Goal: Complete application form

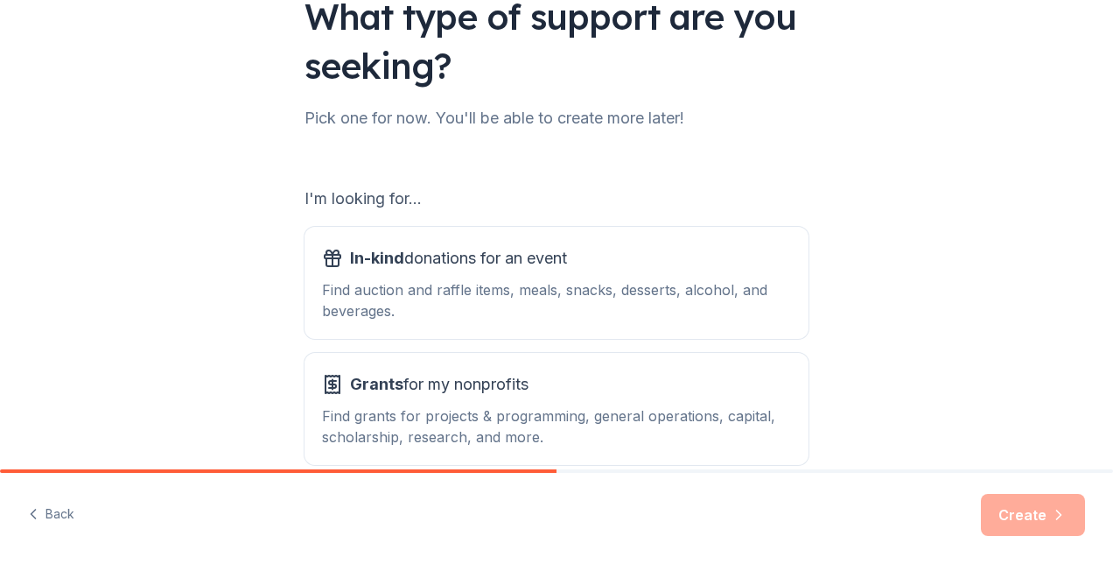
scroll to position [175, 0]
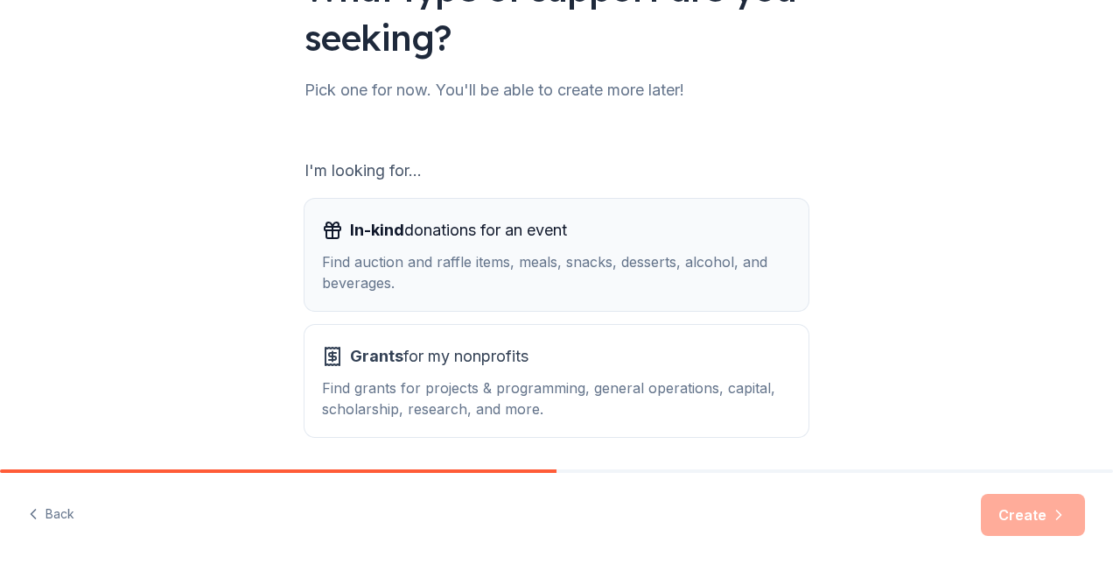
click at [389, 238] on span "In-kind" at bounding box center [377, 230] width 54 height 18
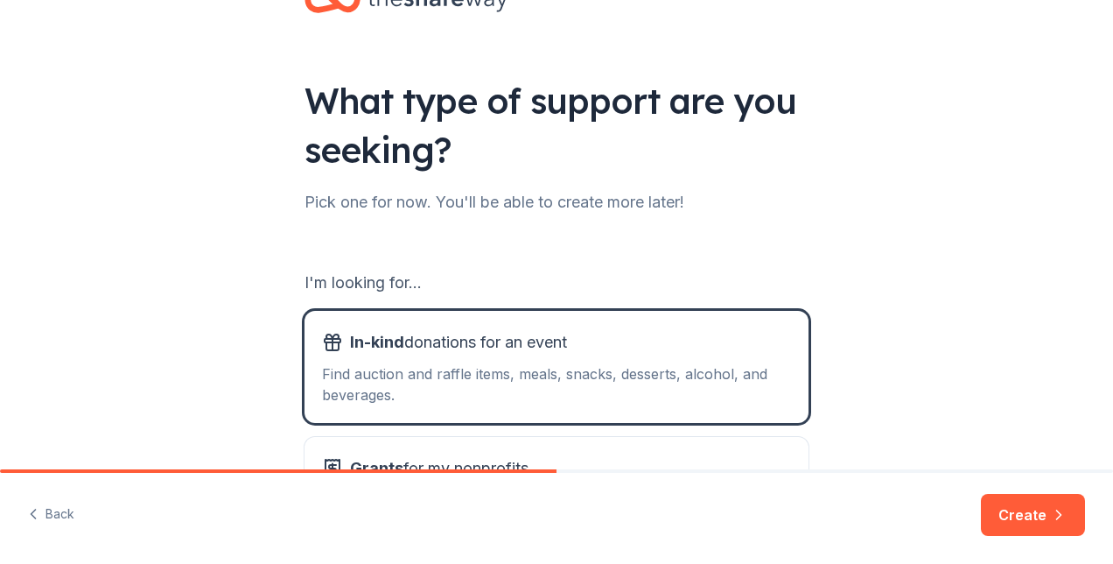
scroll to position [62, 0]
click at [1038, 507] on button "Create" at bounding box center [1033, 515] width 104 height 42
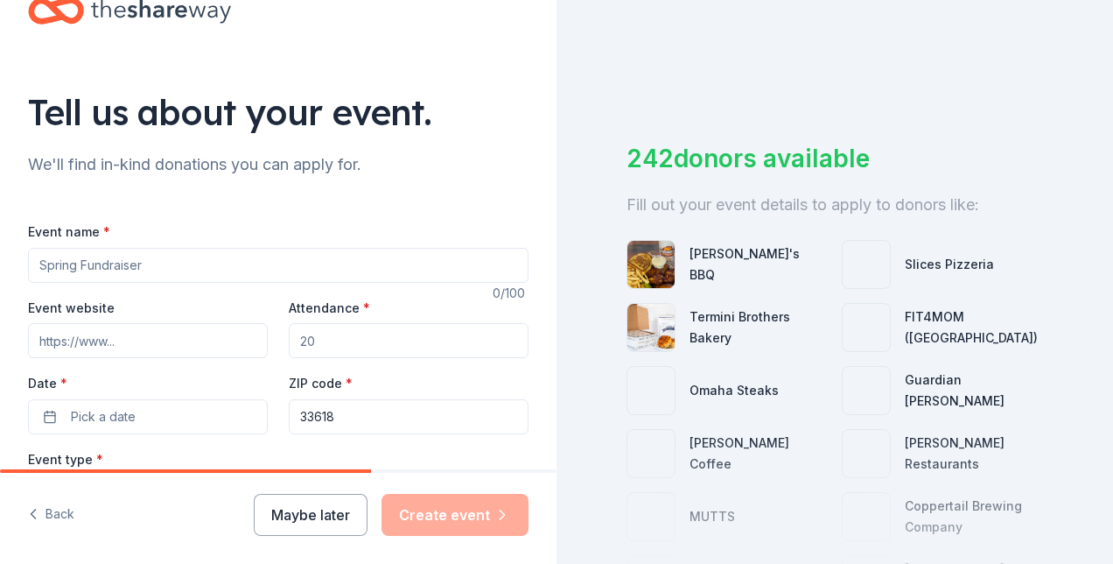
scroll to position [88, 0]
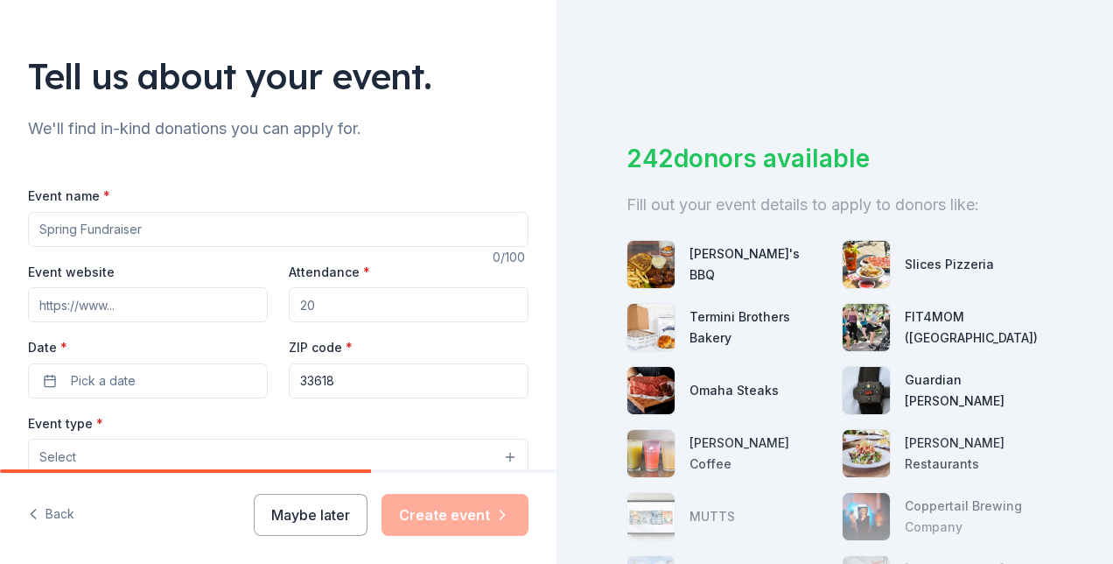
click at [89, 228] on input "Event name *" at bounding box center [278, 229] width 501 height 35
type input "Camp Street Lights, a sleep-out to raise awareness of youth homelessness"
type input "200"
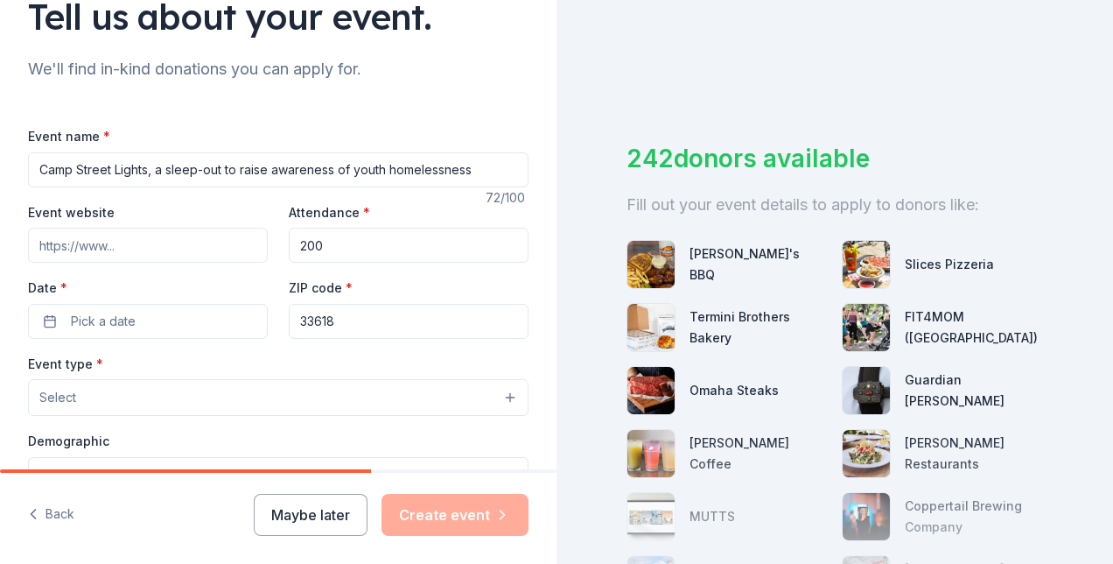
scroll to position [175, 0]
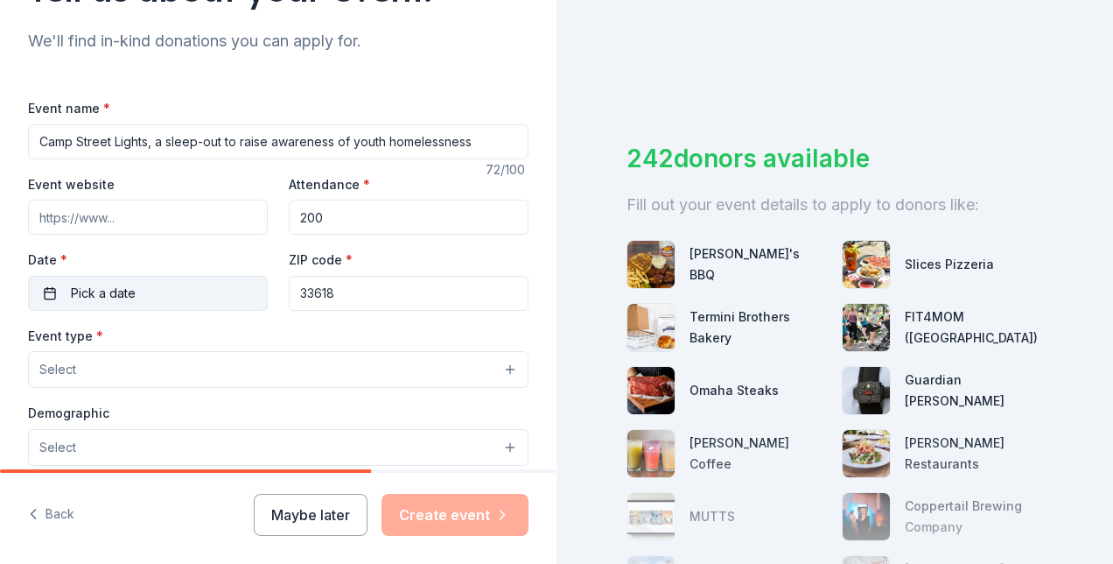
click at [105, 290] on span "Pick a date" at bounding box center [103, 293] width 65 height 21
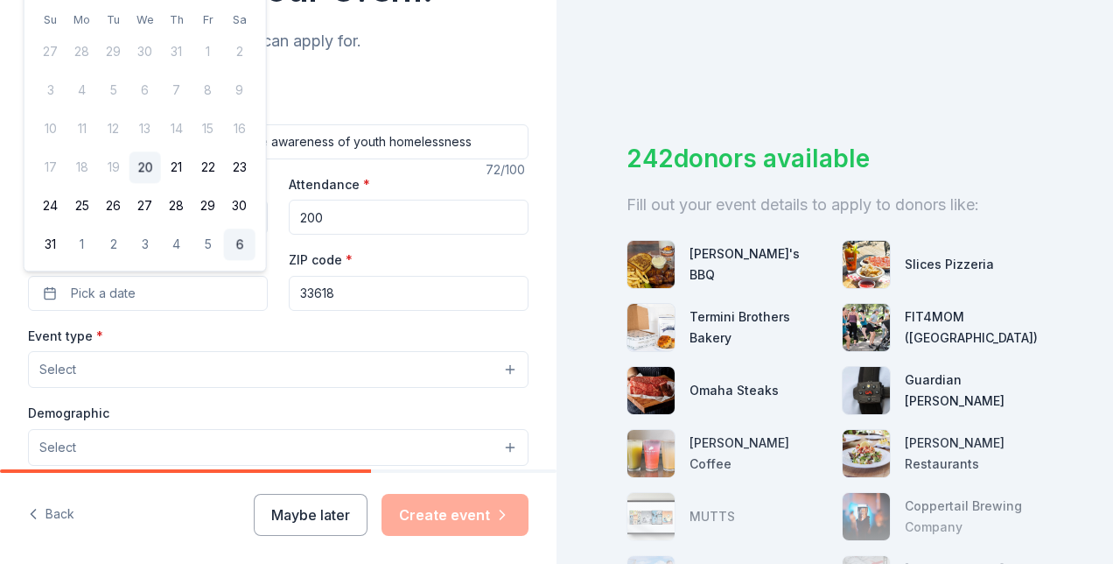
click at [236, 240] on button "6" at bounding box center [240, 245] width 32 height 32
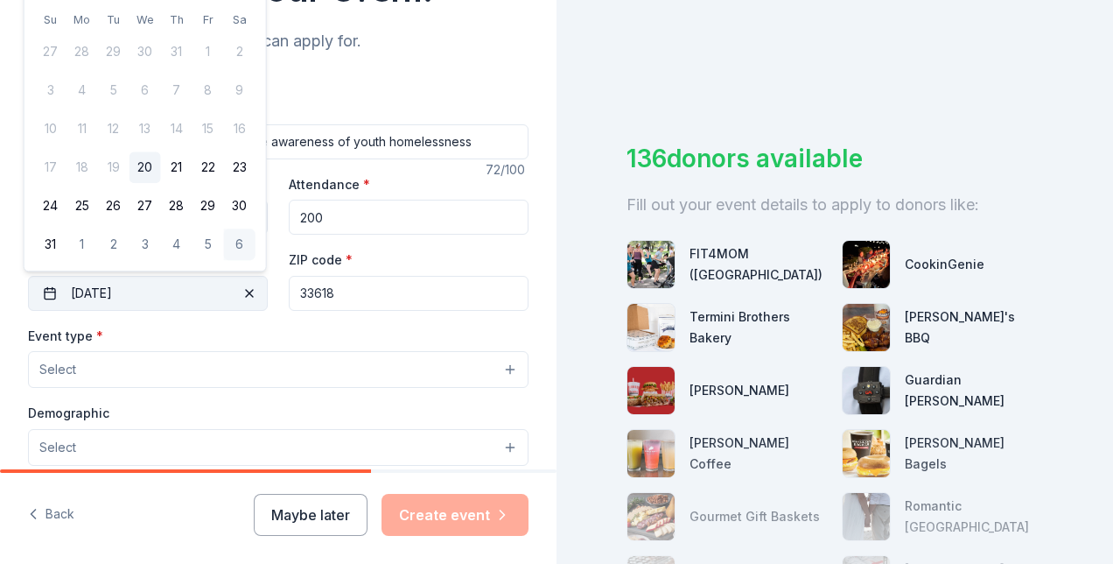
click at [168, 286] on button "[DATE]" at bounding box center [148, 293] width 240 height 35
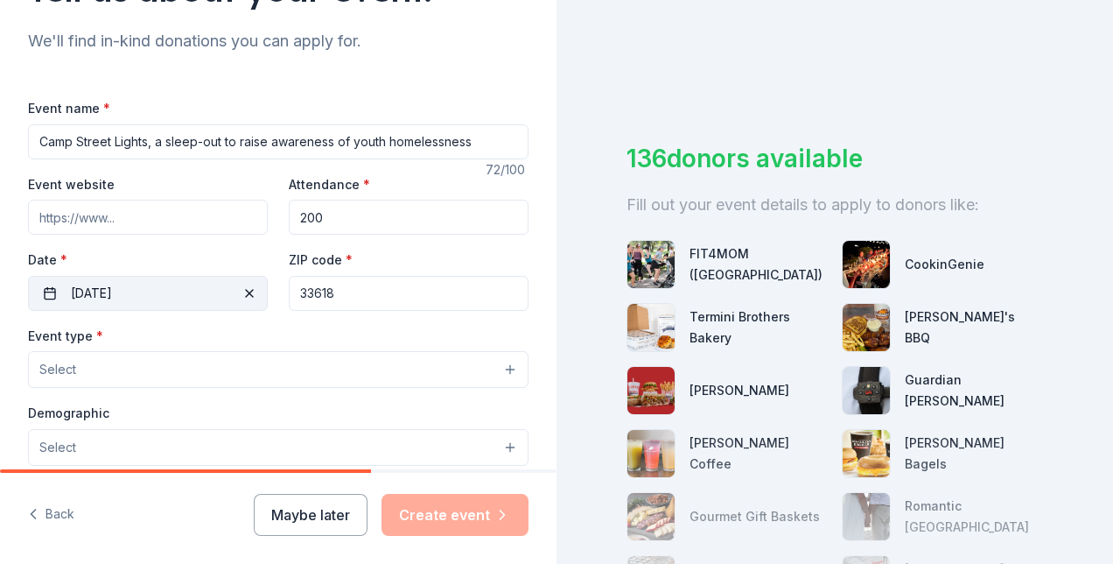
click at [168, 286] on button "[DATE]" at bounding box center [148, 293] width 240 height 35
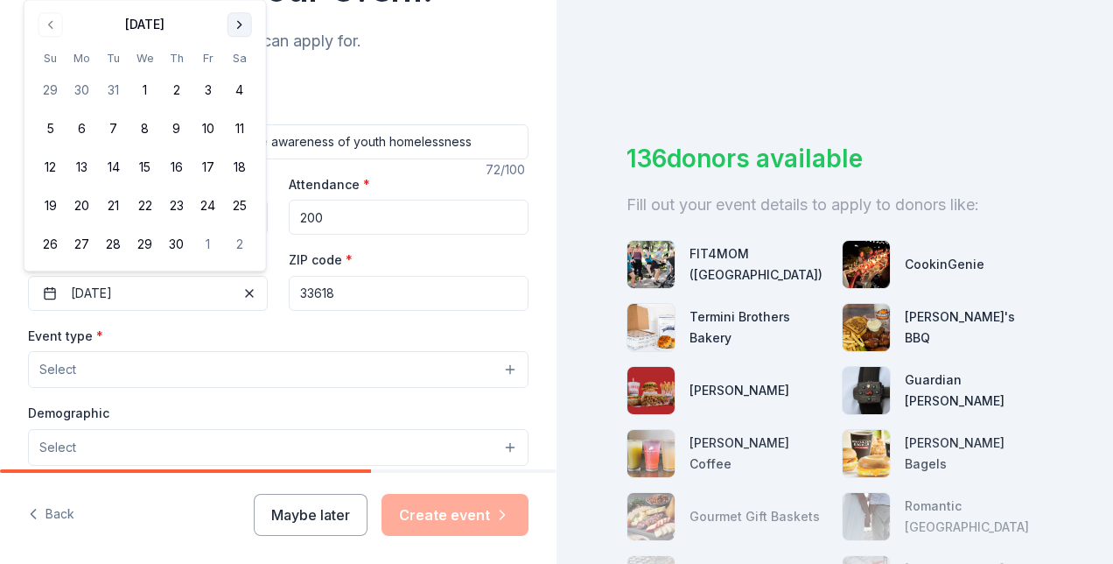
click at [238, 19] on button "Go to next month" at bounding box center [240, 24] width 25 height 25
click at [238, 19] on th "Sa" at bounding box center [240, 20] width 32 height 18
click at [234, 238] on button "6" at bounding box center [240, 245] width 32 height 32
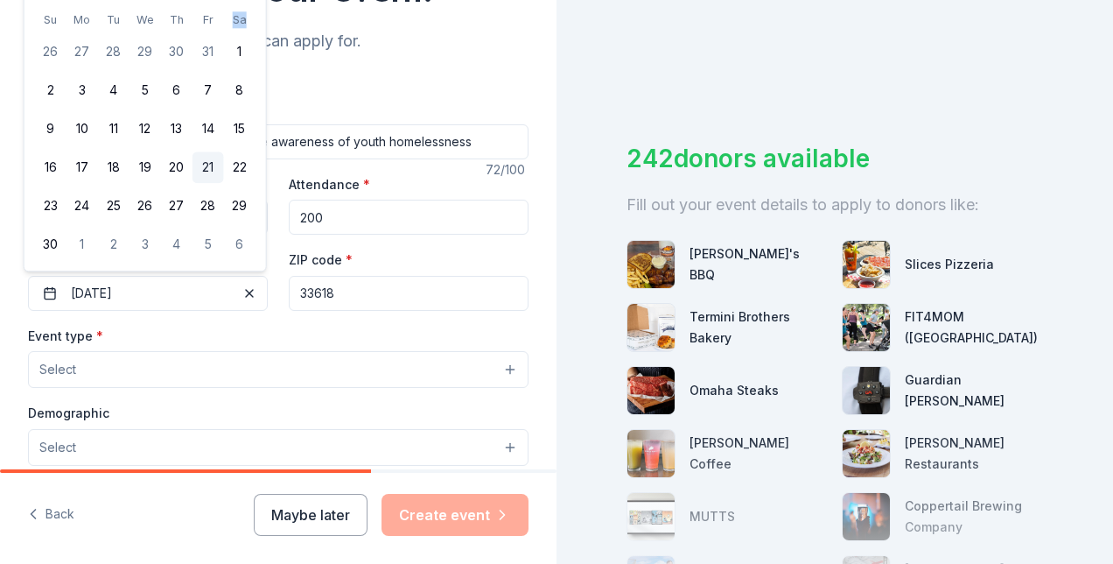
click at [200, 165] on button "21" at bounding box center [209, 168] width 32 height 32
click at [399, 248] on div "Event website Attendance * 200 Date * 11/21/2025 ZIP code * 33618" at bounding box center [278, 241] width 501 height 137
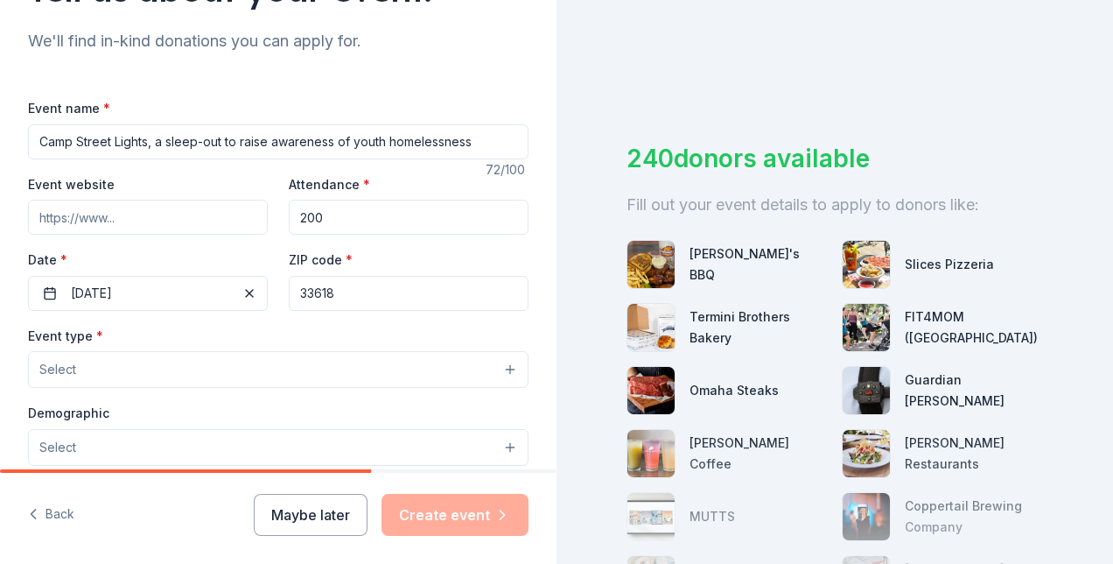
scroll to position [263, 0]
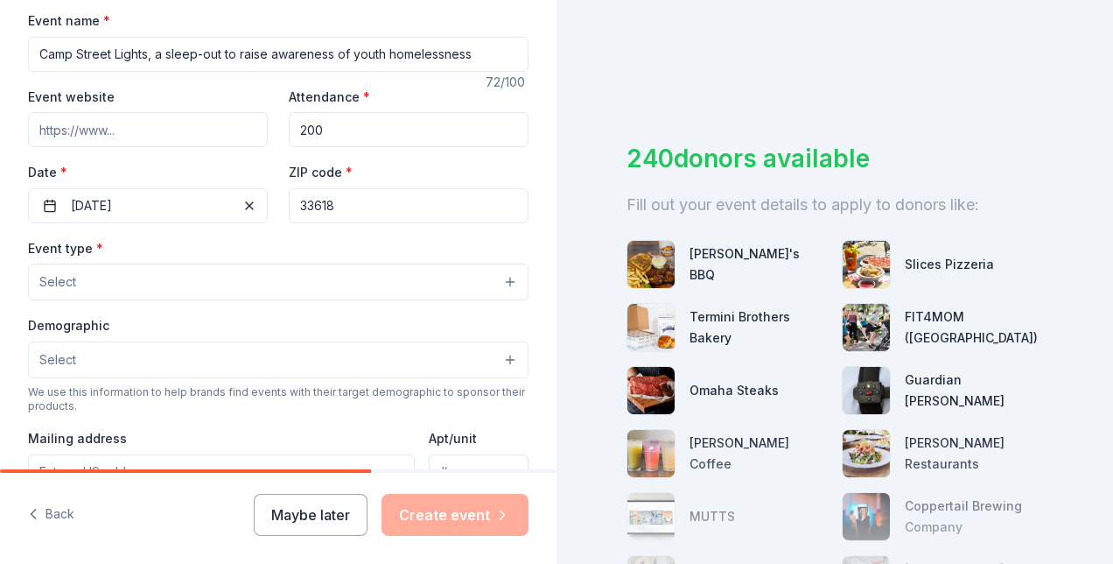
click at [496, 284] on button "Select" at bounding box center [278, 281] width 501 height 37
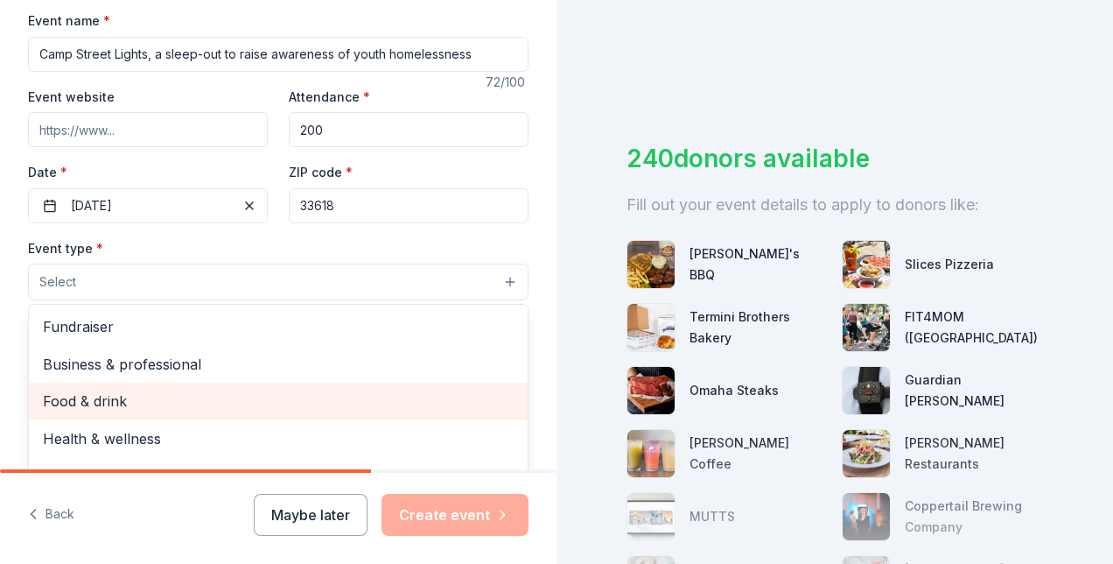
click at [99, 403] on span "Food & drink" at bounding box center [278, 400] width 471 height 23
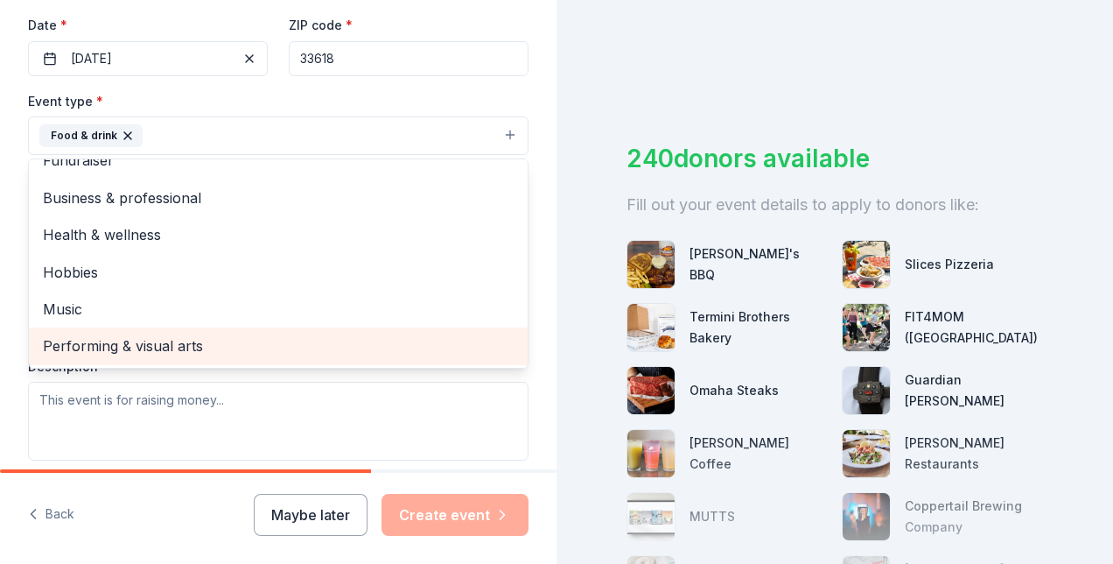
scroll to position [438, 0]
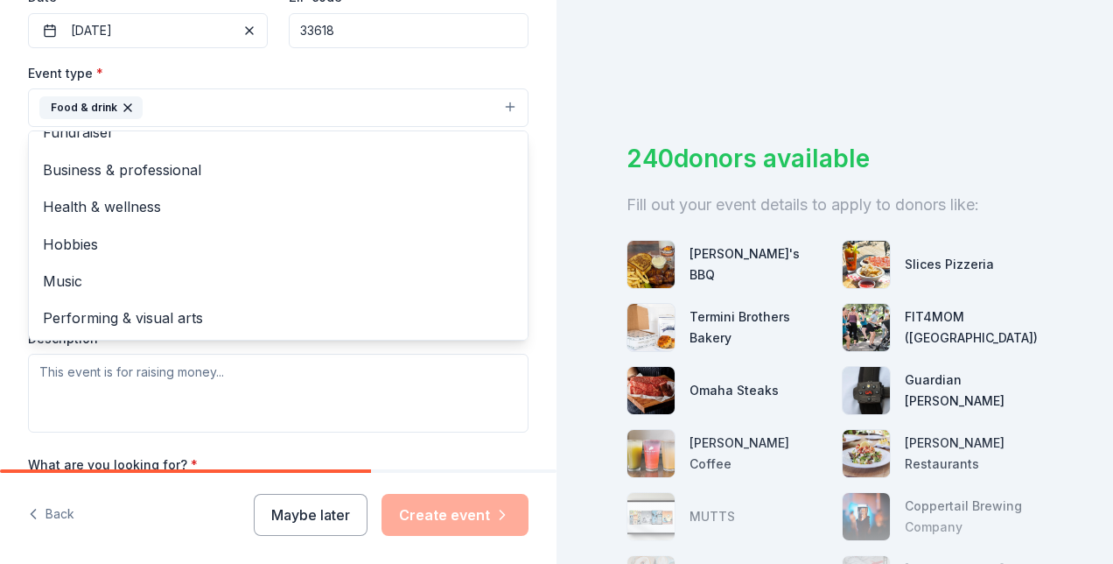
click at [522, 317] on div "Tell us about your event. We'll find in-kind donations you can apply for. Event…" at bounding box center [278, 145] width 557 height 1166
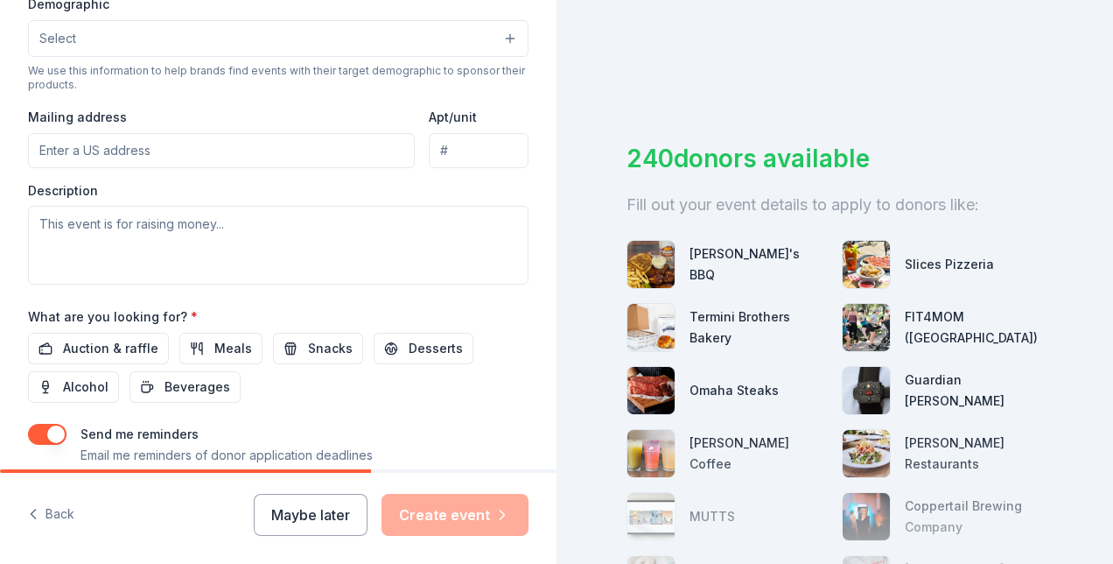
scroll to position [613, 0]
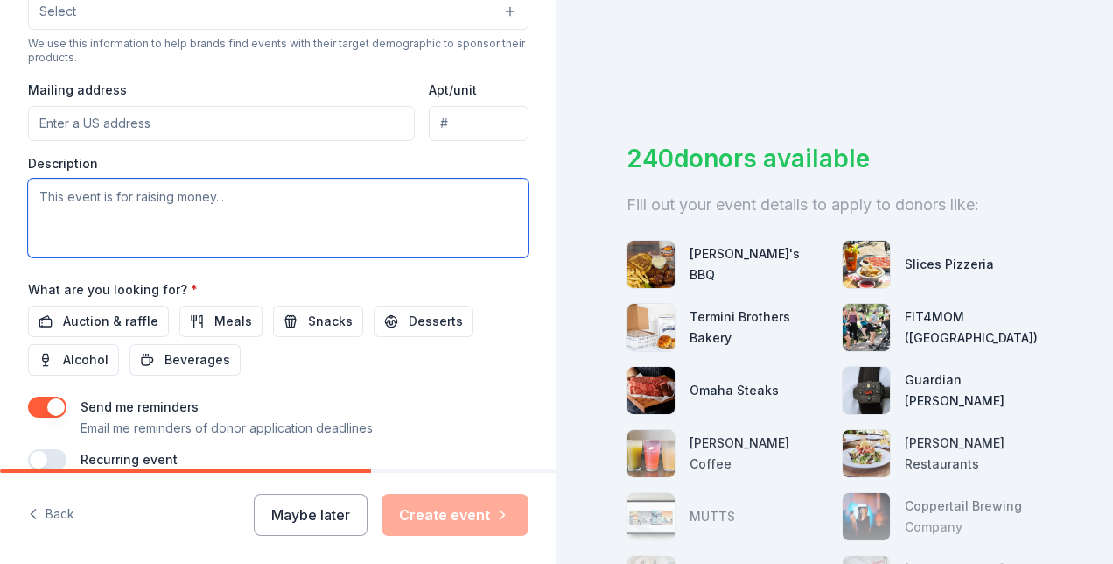
click at [173, 186] on textarea at bounding box center [278, 218] width 501 height 79
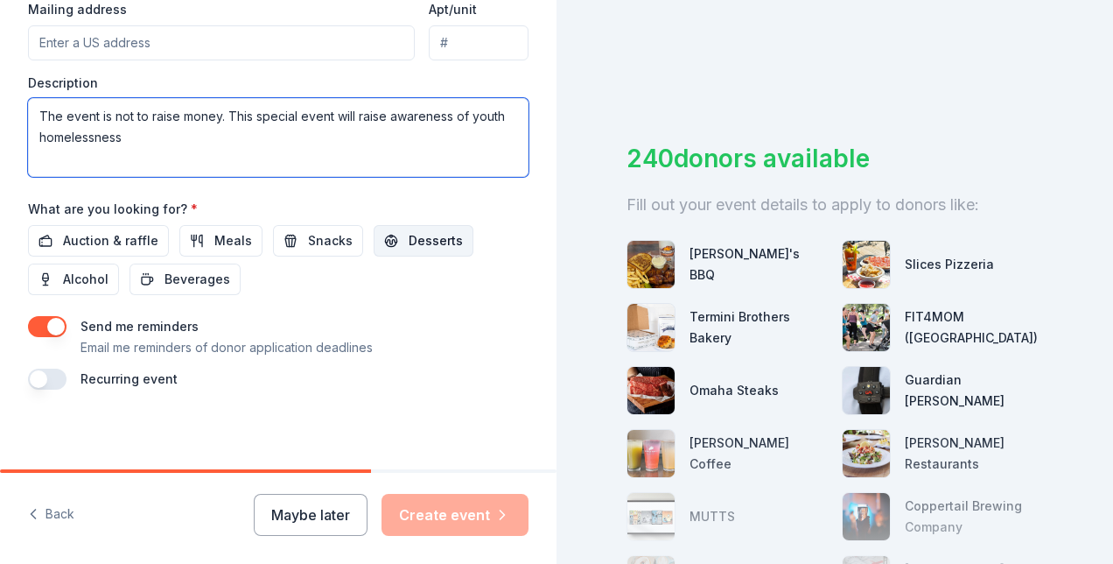
scroll to position [606, 0]
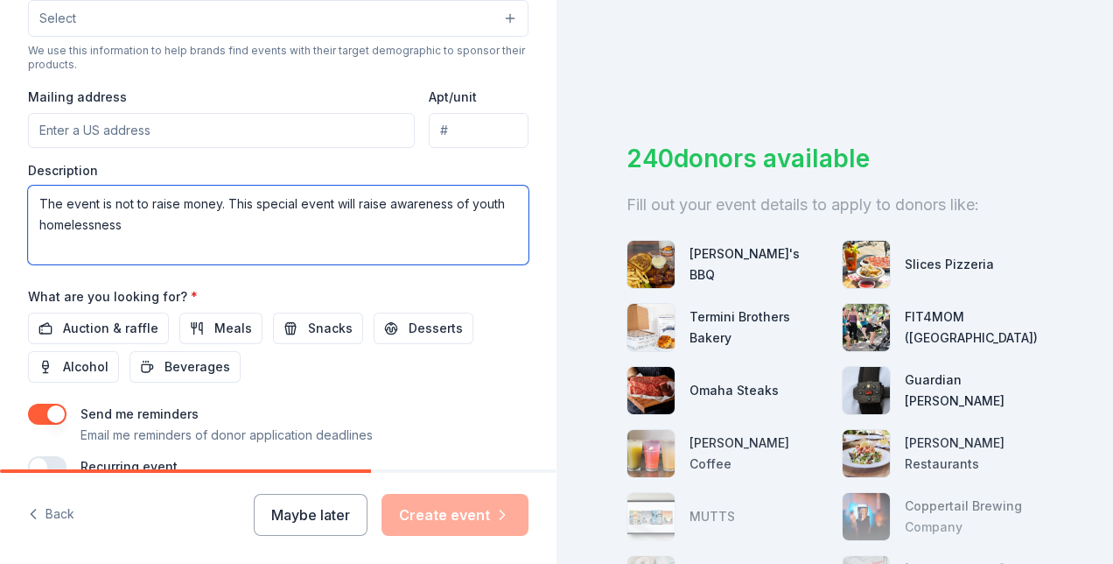
click at [126, 222] on textarea "The event is not to raise money. This special event will raise awareness of you…" at bounding box center [278, 225] width 501 height 79
paste textarea "Alarmingly, 4,265 students in Hillsborough County Public Schools are experienci…"
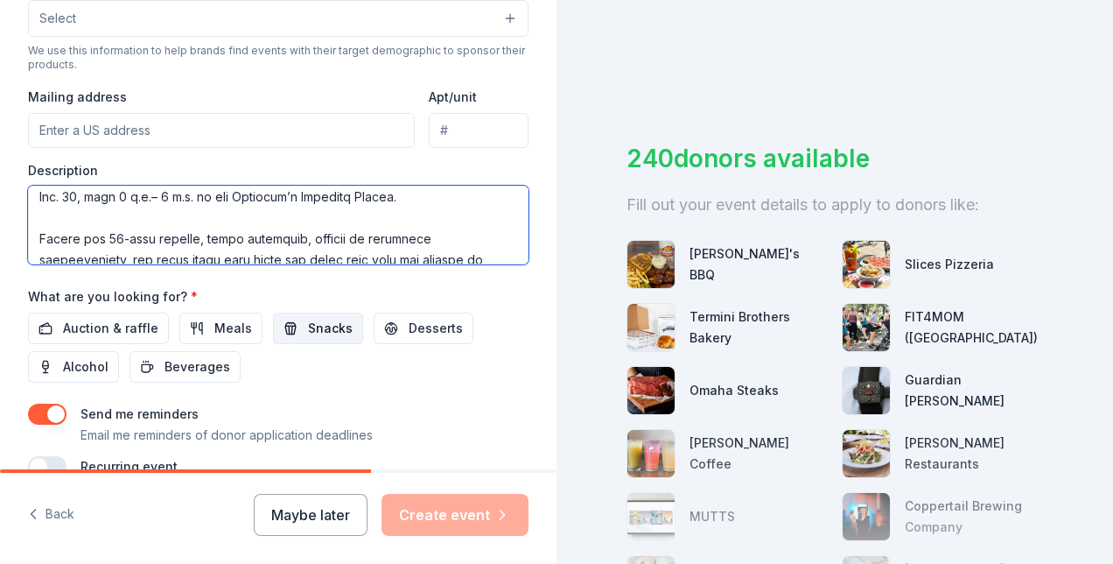
type textarea "The event is not to raise money. This special event will raise awareness of you…"
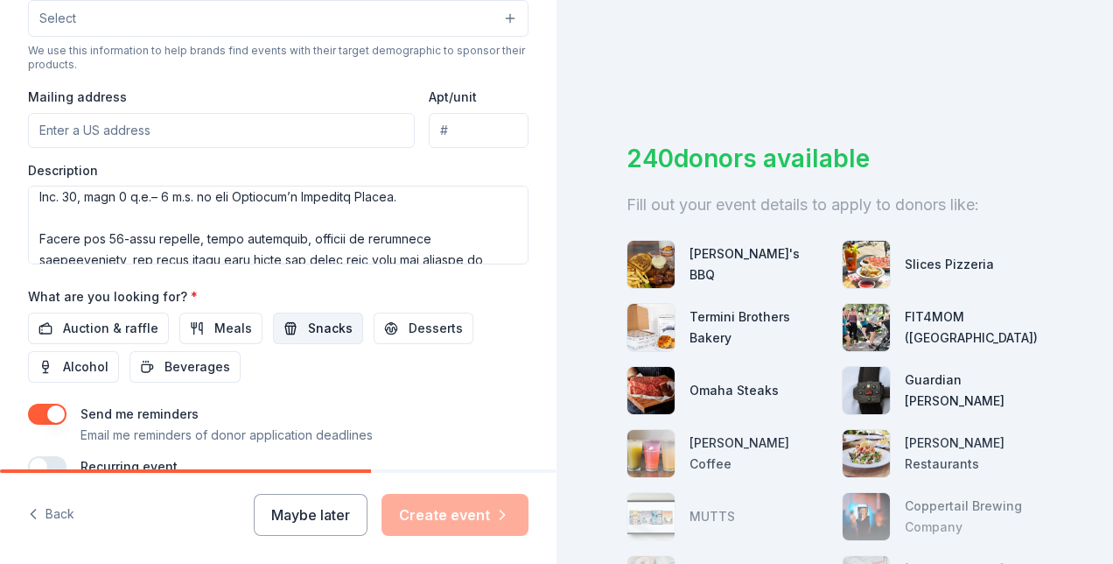
click at [323, 319] on span "Snacks" at bounding box center [330, 328] width 45 height 21
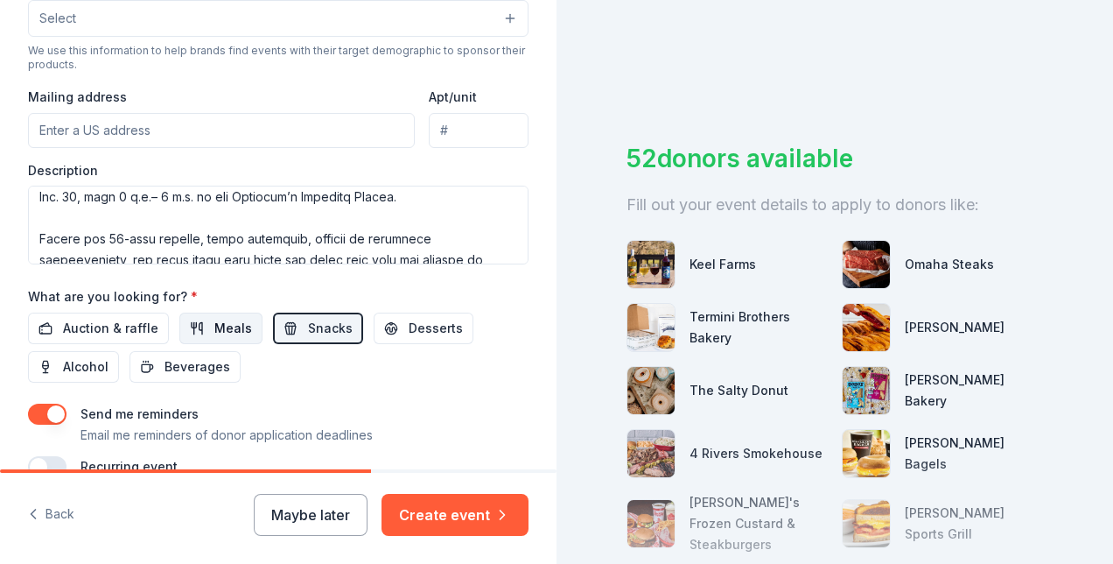
click at [224, 319] on span "Meals" at bounding box center [233, 328] width 38 height 21
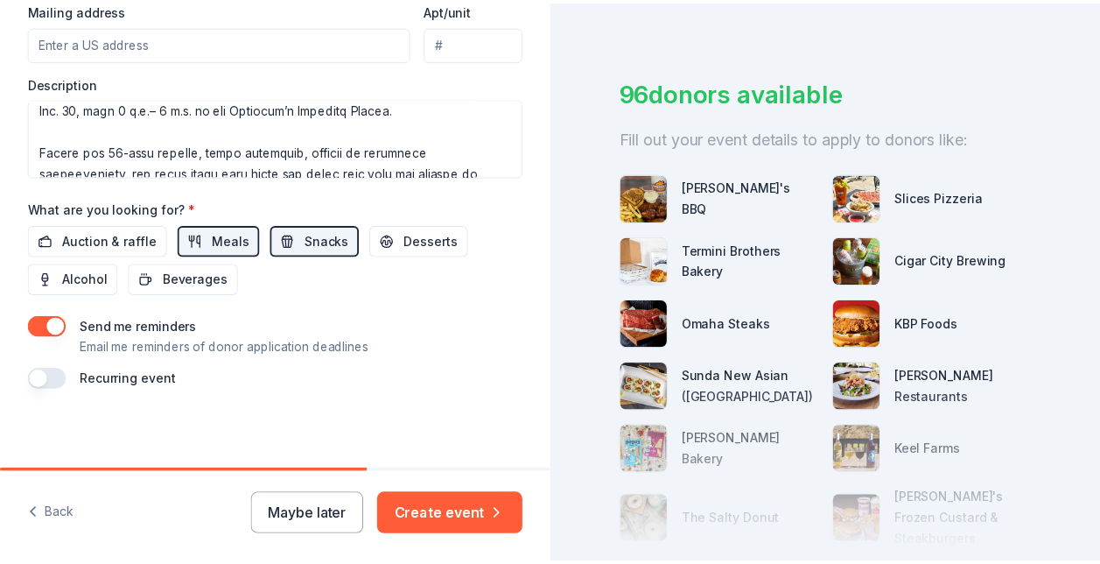
scroll to position [0, 0]
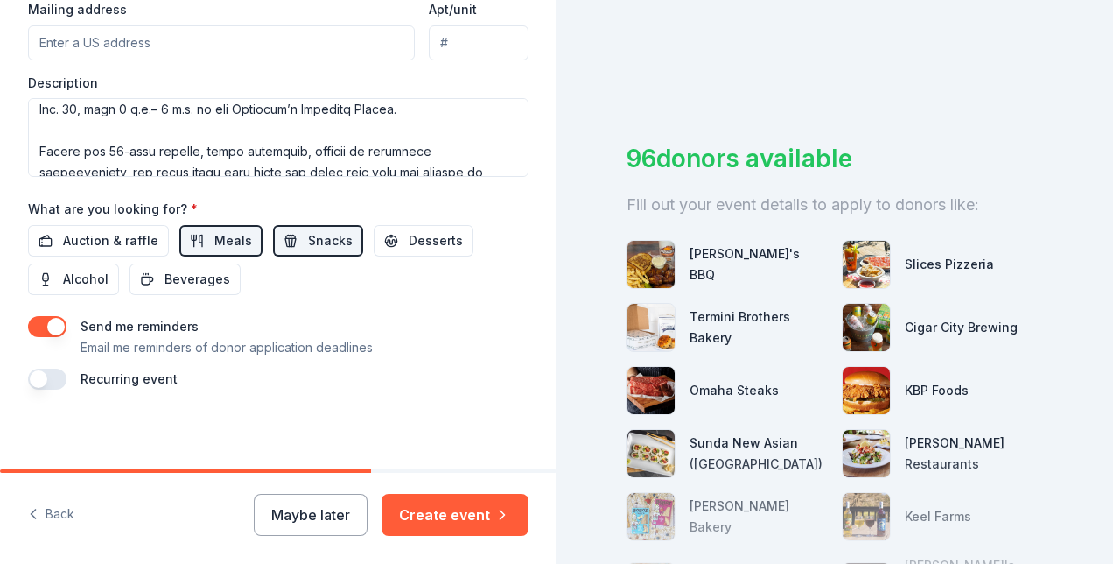
click at [56, 326] on button "button" at bounding box center [47, 326] width 39 height 21
click at [445, 509] on button "Create event" at bounding box center [455, 515] width 147 height 42
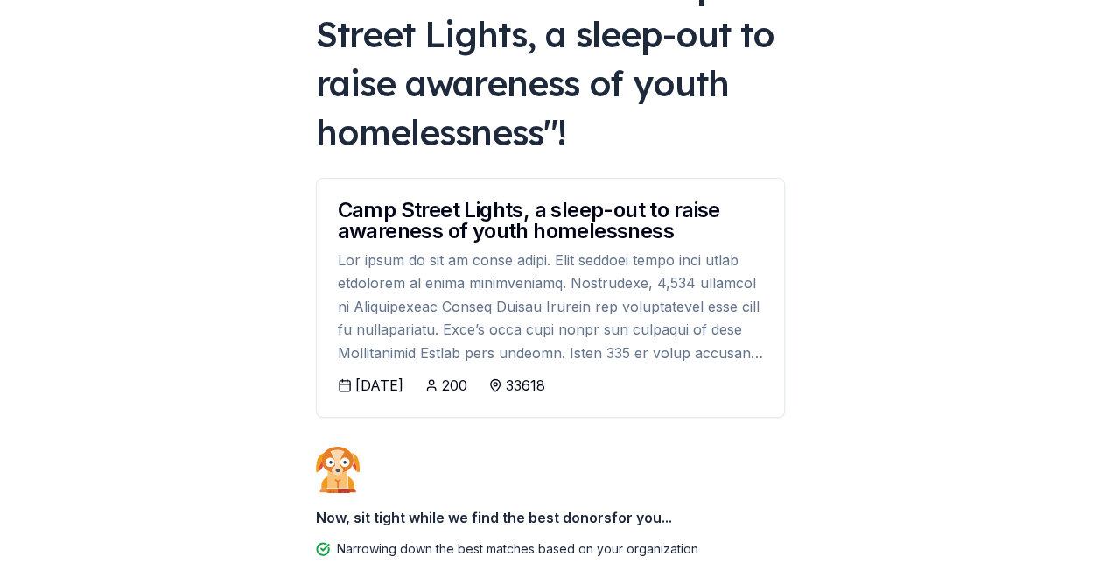
scroll to position [175, 0]
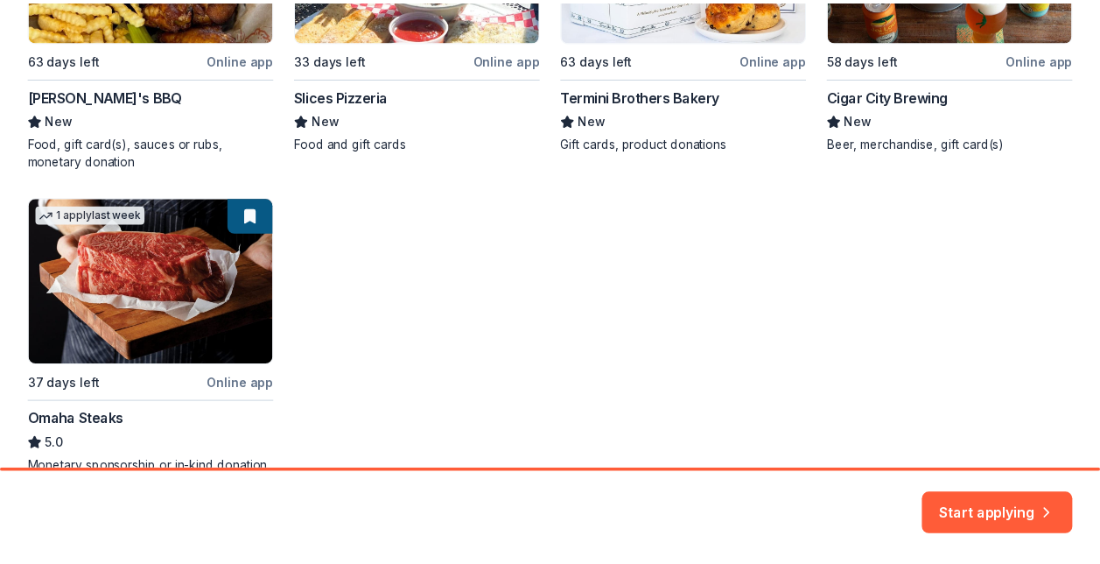
scroll to position [590, 0]
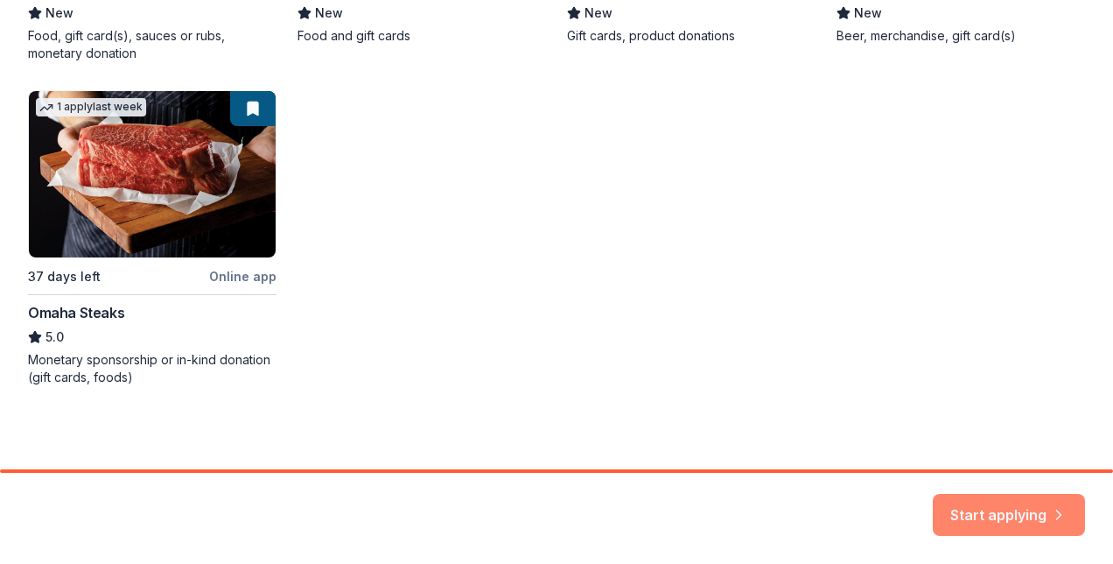
click at [1005, 506] on button "Start applying" at bounding box center [1009, 505] width 152 height 42
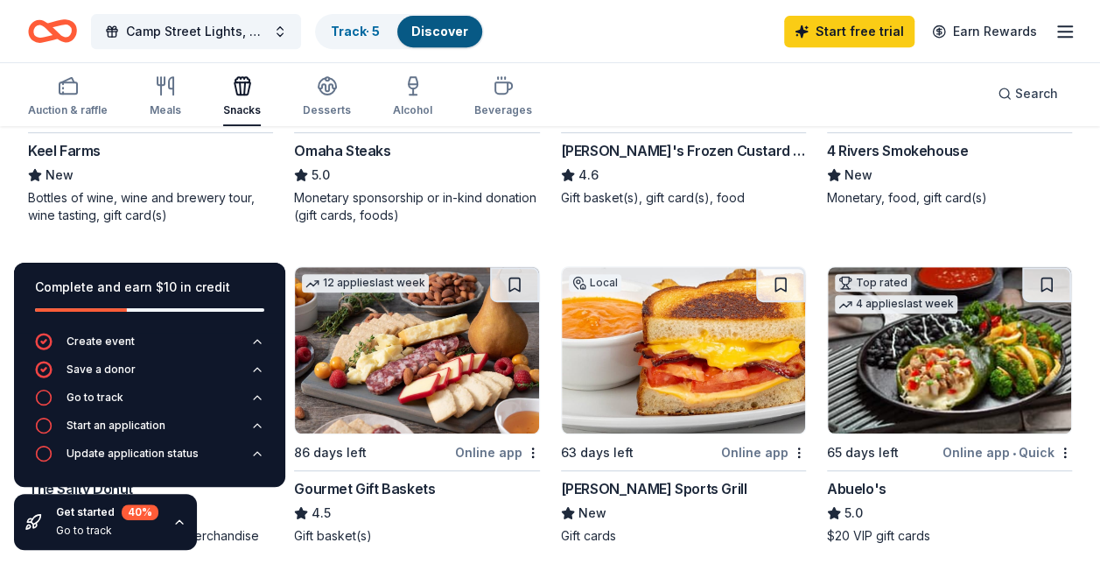
scroll to position [438, 0]
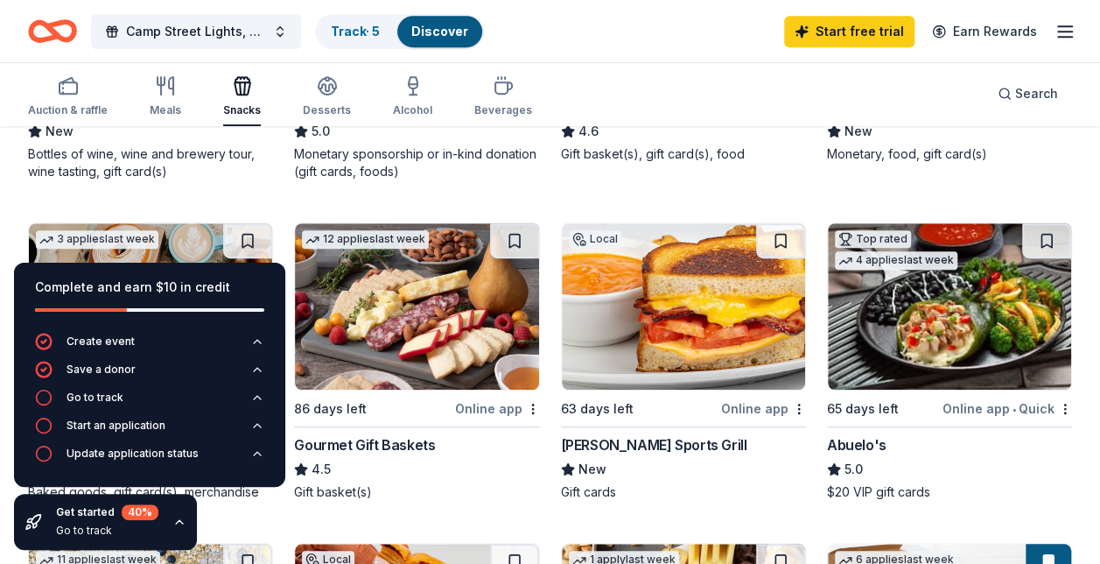
click at [179, 522] on icon "button" at bounding box center [179, 522] width 14 height 14
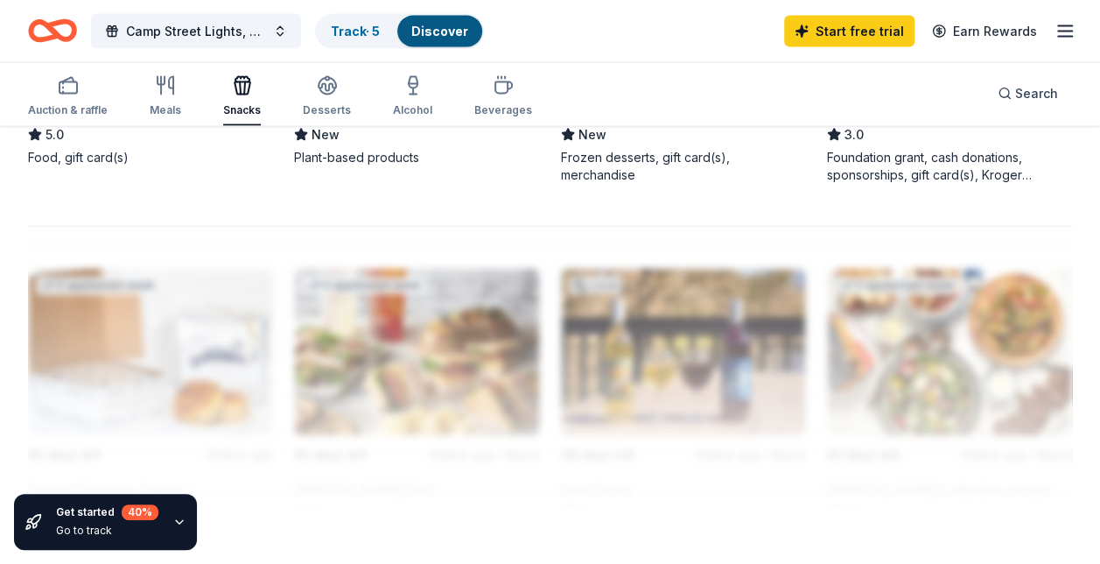
scroll to position [1488, 0]
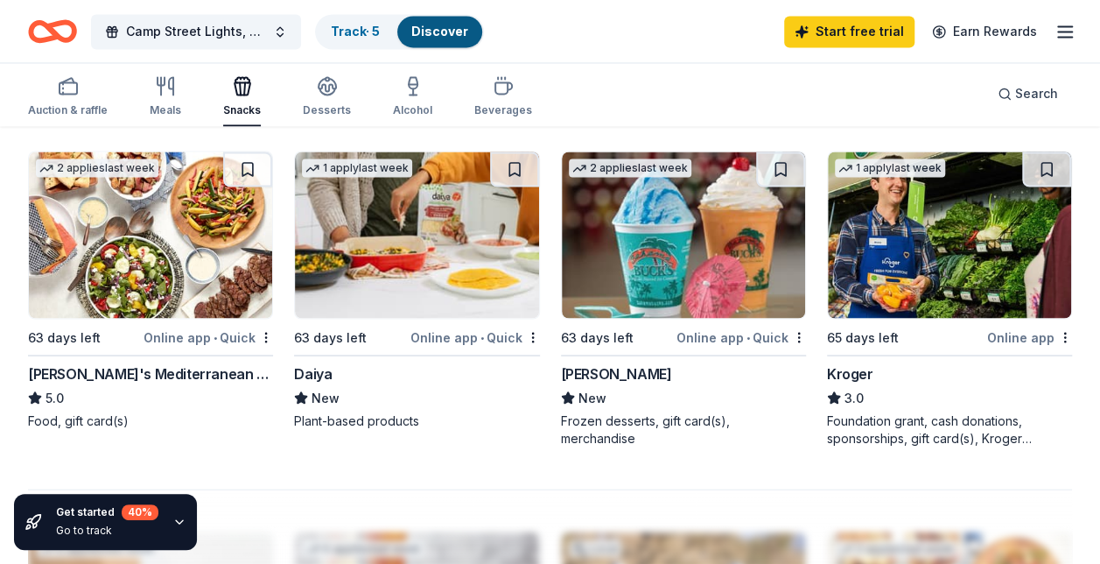
click at [860, 368] on div "Kroger" at bounding box center [850, 372] width 46 height 21
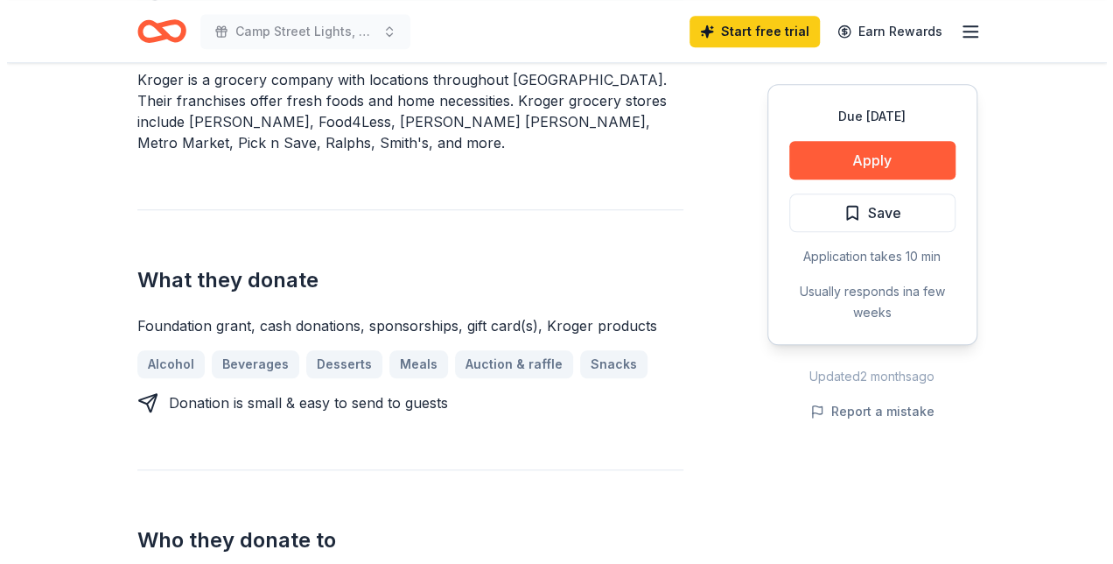
scroll to position [525, 0]
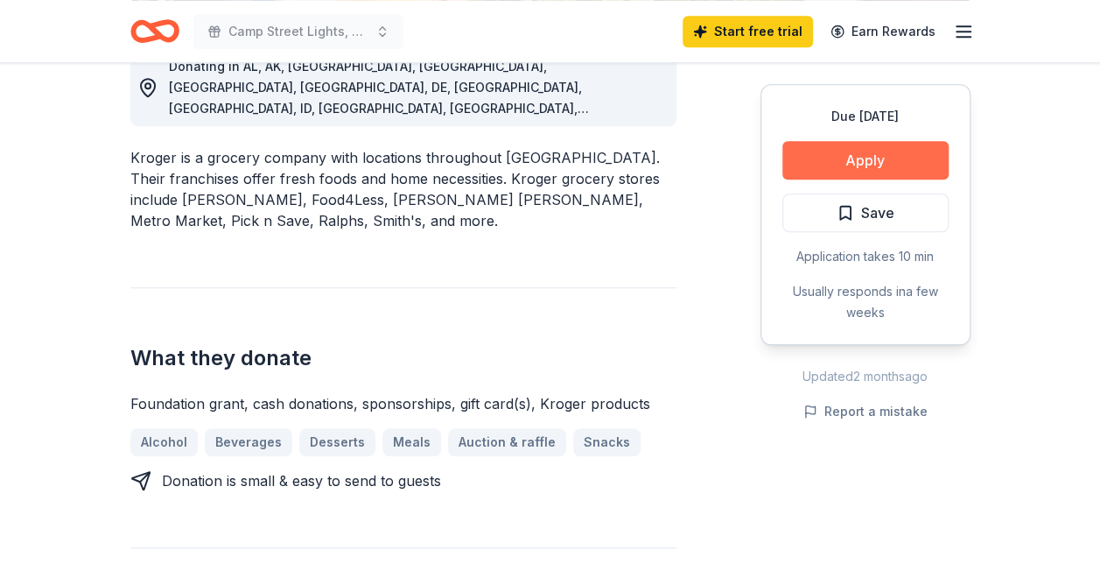
click at [872, 154] on button "Apply" at bounding box center [865, 160] width 166 height 39
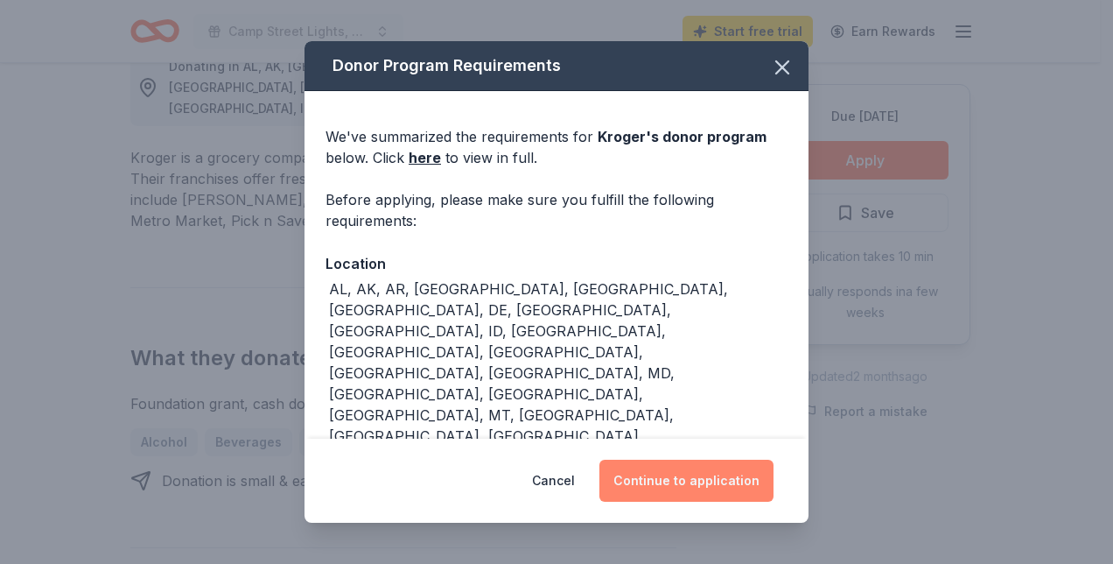
click at [691, 480] on button "Continue to application" at bounding box center [686, 480] width 174 height 42
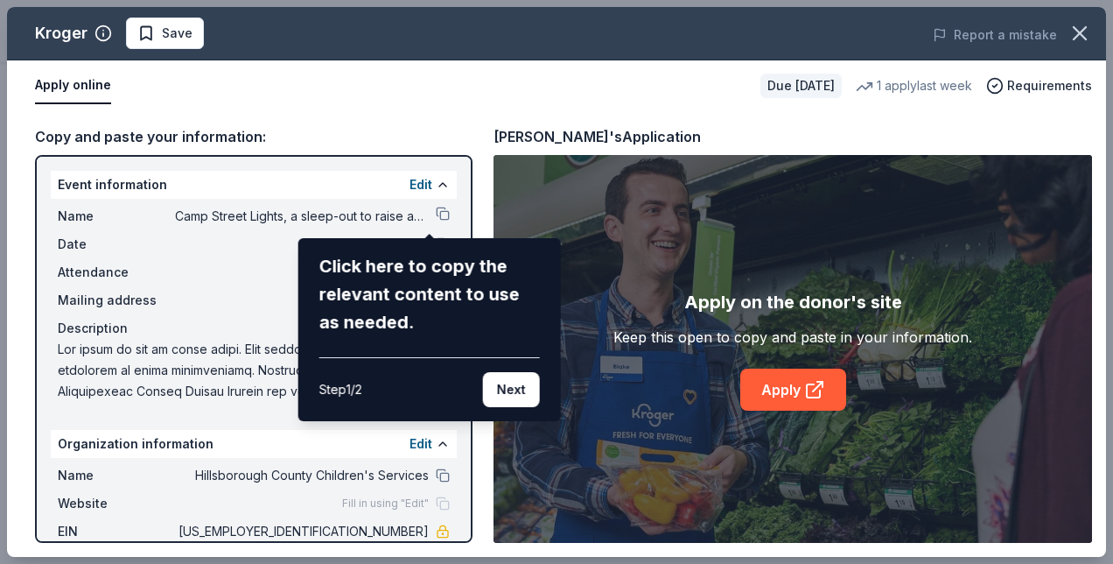
click at [431, 214] on div "Kroger Save Report a mistake Apply online Due [DATE] 1 apply last week Requirem…" at bounding box center [556, 282] width 1099 height 550
click at [513, 390] on button "Next" at bounding box center [511, 389] width 57 height 35
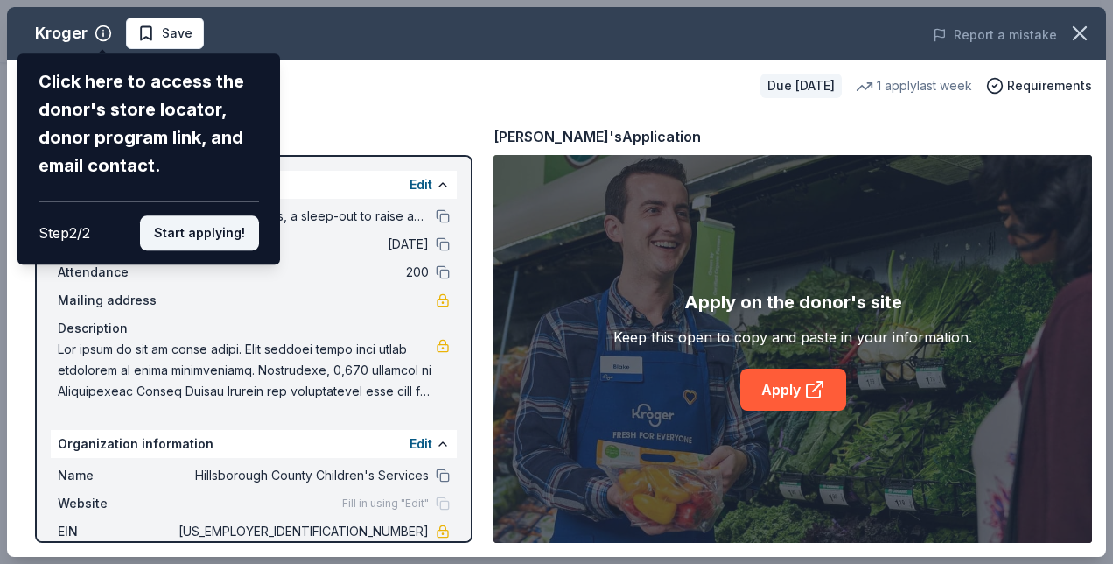
click at [209, 233] on button "Start applying!" at bounding box center [199, 232] width 119 height 35
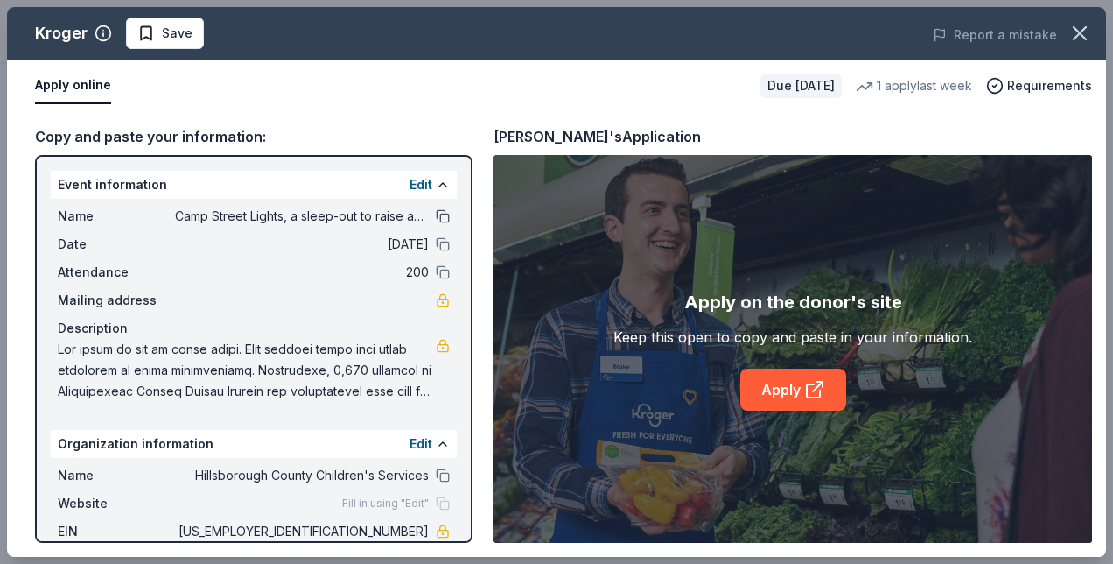
click at [436, 217] on button at bounding box center [443, 216] width 14 height 14
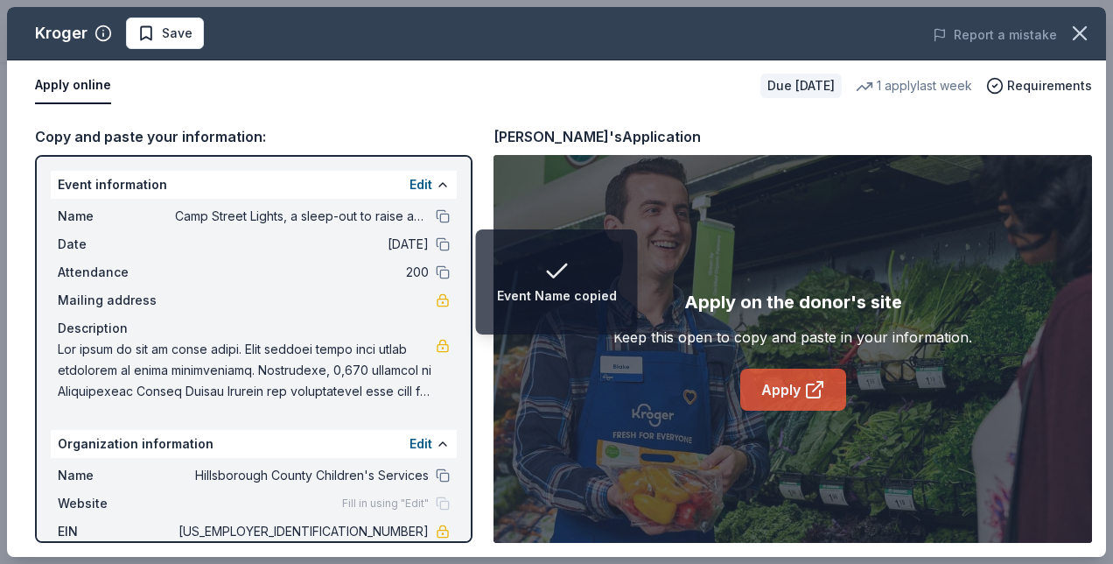
click at [795, 386] on link "Apply" at bounding box center [793, 389] width 106 height 42
